Goal: Task Accomplishment & Management: Complete application form

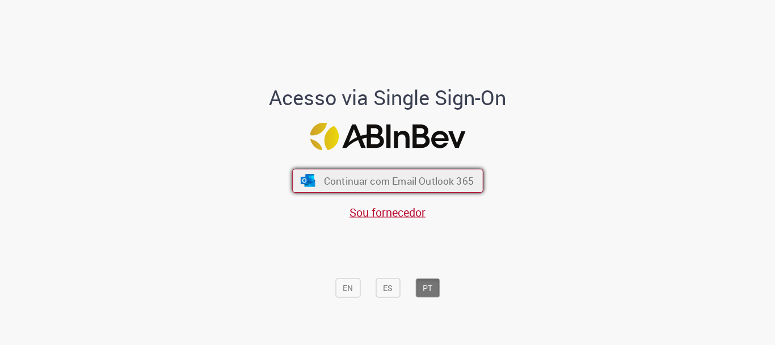
click at [361, 187] on button "Continuar com Email Outlook 365" at bounding box center [387, 181] width 191 height 24
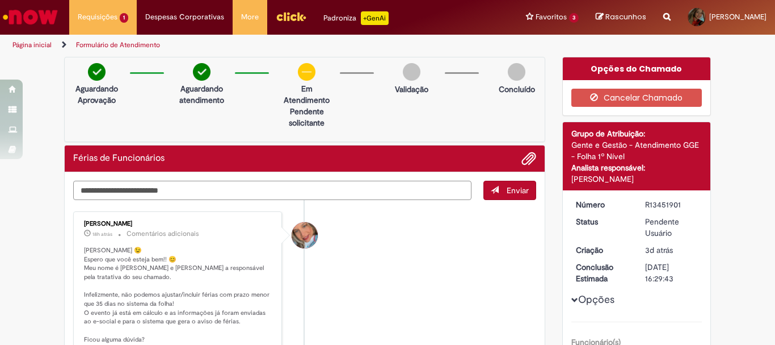
click at [426, 194] on textarea "Digite sua mensagem aqui..." at bounding box center [272, 189] width 398 height 19
type textarea "**********"
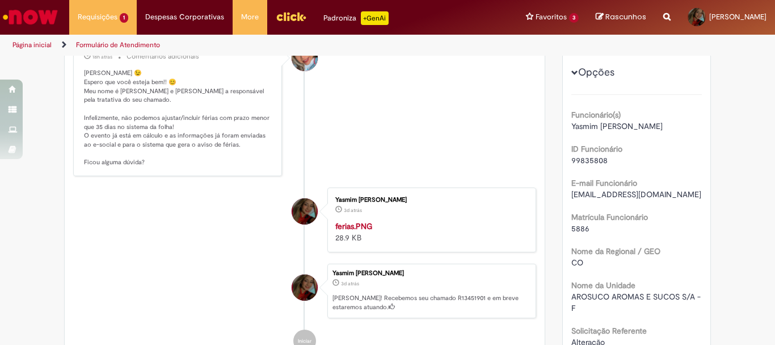
scroll to position [170, 0]
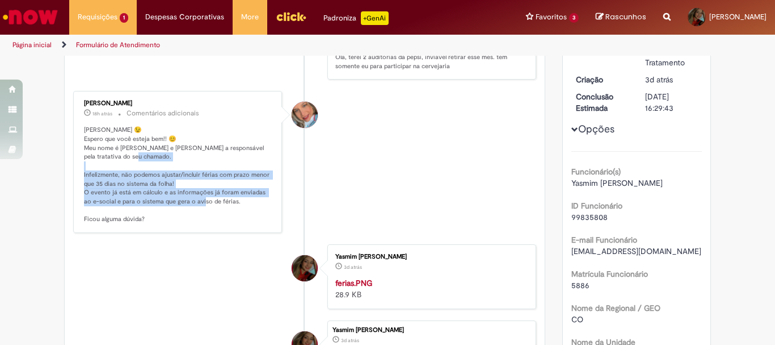
drag, startPoint x: 82, startPoint y: 176, endPoint x: 228, endPoint y: 200, distance: 147.2
click at [228, 199] on p "[PERSON_NAME] 😉 Espero que você esteja bem!! 😊 Meu nome é [PERSON_NAME] e [PERS…" at bounding box center [178, 174] width 189 height 98
